Goal: Information Seeking & Learning: Learn about a topic

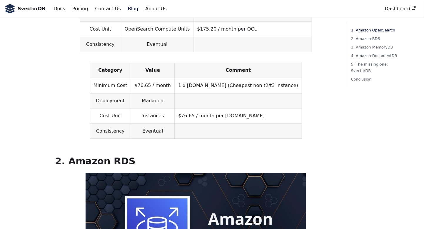
scroll to position [334, 0]
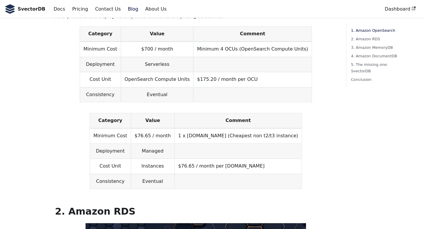
click at [165, 159] on td "Instances" at bounding box center [152, 166] width 43 height 15
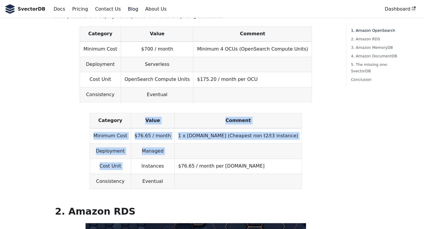
drag, startPoint x: 165, startPoint y: 156, endPoint x: 158, endPoint y: 96, distance: 59.7
click at [158, 113] on table "Category Value Comment Minimum Cost $76.65 / month 1 x [DOMAIN_NAME] (Cheapest …" at bounding box center [196, 151] width 212 height 76
click at [158, 113] on th "Value" at bounding box center [152, 120] width 43 height 15
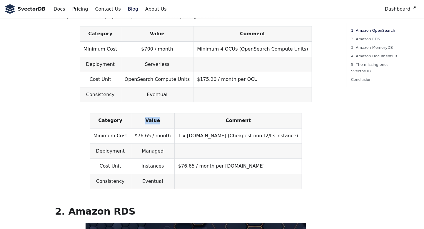
click at [158, 113] on th "Value" at bounding box center [152, 120] width 43 height 15
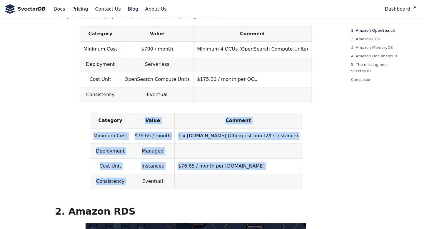
drag, startPoint x: 158, startPoint y: 96, endPoint x: 165, endPoint y: 165, distance: 69.1
click at [165, 165] on table "Category Value Comment Minimum Cost $76.65 / month 1 x [DOMAIN_NAME] (Cheapest …" at bounding box center [196, 151] width 212 height 76
click at [165, 174] on td "Eventual" at bounding box center [152, 181] width 43 height 15
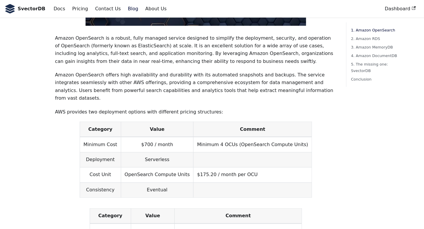
scroll to position [239, 0]
click at [165, 168] on td "OpenSearch Compute Units" at bounding box center [157, 175] width 73 height 15
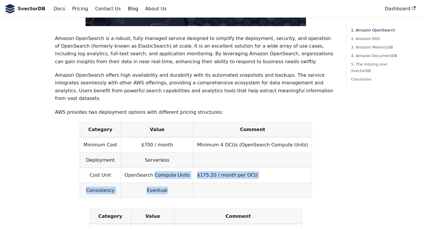
drag, startPoint x: 165, startPoint y: 165, endPoint x: 167, endPoint y: 173, distance: 8.0
click at [167, 173] on tbody "Minimum Cost $700 / month Minimum 4 OCUs (OpenSearch Compute Units) Deployment …" at bounding box center [196, 167] width 232 height 61
click at [167, 183] on td "Eventual" at bounding box center [157, 190] width 73 height 15
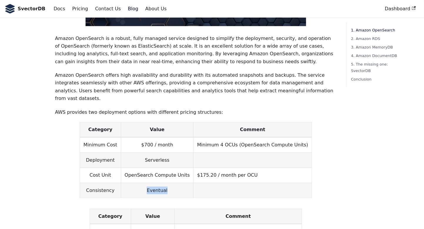
click at [167, 183] on td "Eventual" at bounding box center [157, 190] width 73 height 15
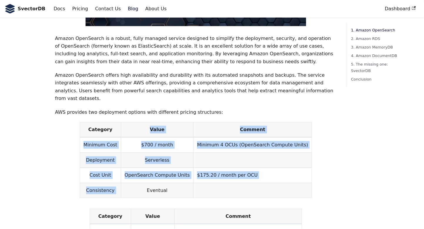
drag, startPoint x: 167, startPoint y: 173, endPoint x: 161, endPoint y: 113, distance: 60.5
click at [161, 122] on table "Category Value Comment Minimum Cost $700 / month Minimum 4 OCUs (OpenSearch Com…" at bounding box center [196, 160] width 232 height 76
click at [161, 122] on th "Value" at bounding box center [157, 129] width 73 height 15
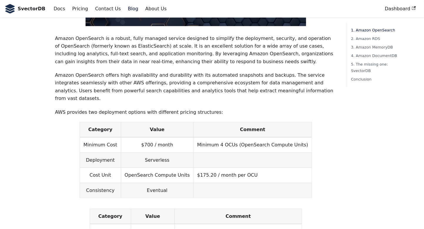
scroll to position [145, 0]
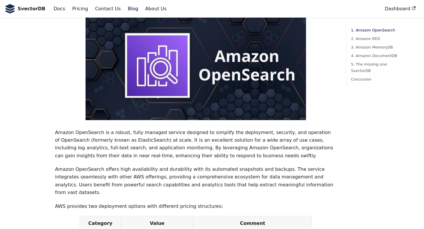
click at [161, 113] on img at bounding box center [195, 65] width 220 height 110
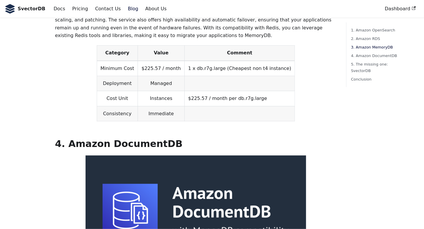
scroll to position [1021, 0]
